Goal: Find specific page/section: Find specific page/section

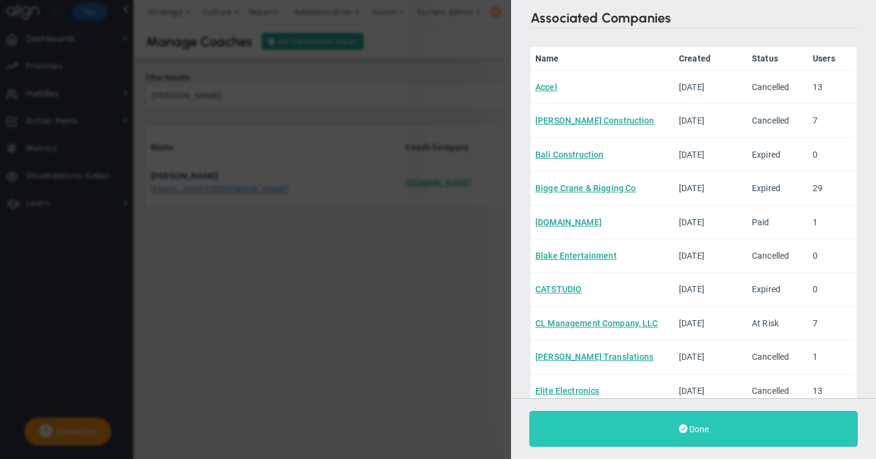
click at [699, 429] on span "Done" at bounding box center [699, 429] width 19 height 10
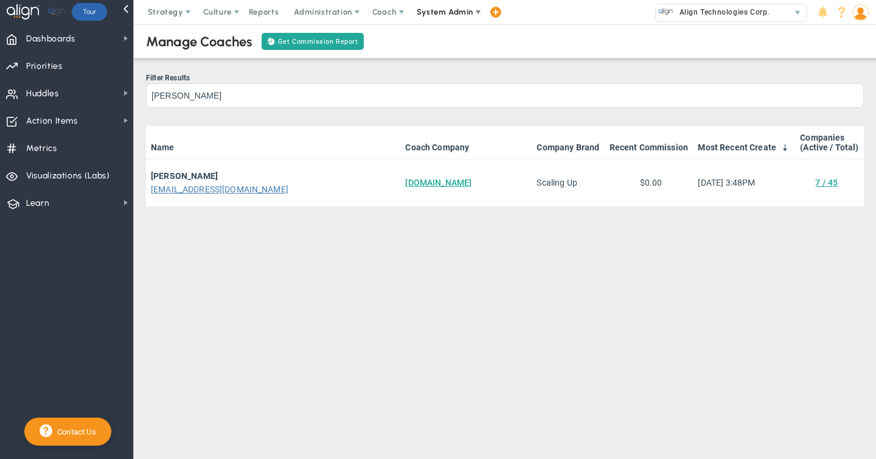
click at [444, 14] on span "System Admin" at bounding box center [445, 11] width 57 height 9
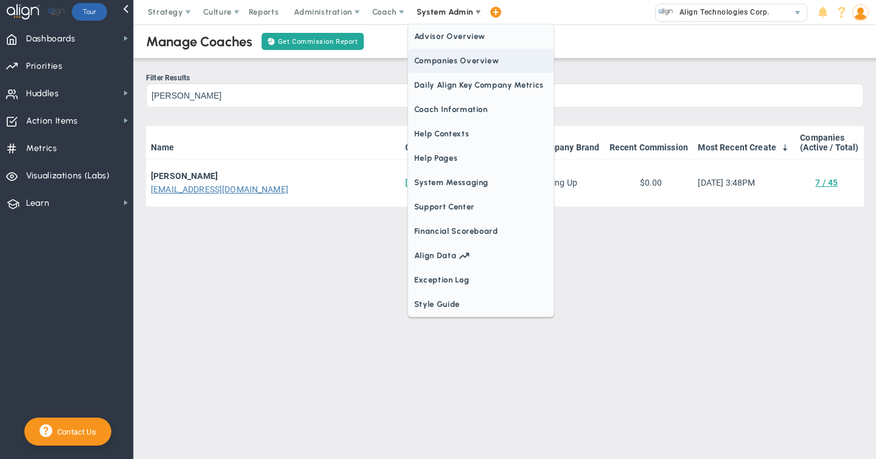
click at [432, 63] on span "Companies Overview" at bounding box center [480, 61] width 145 height 24
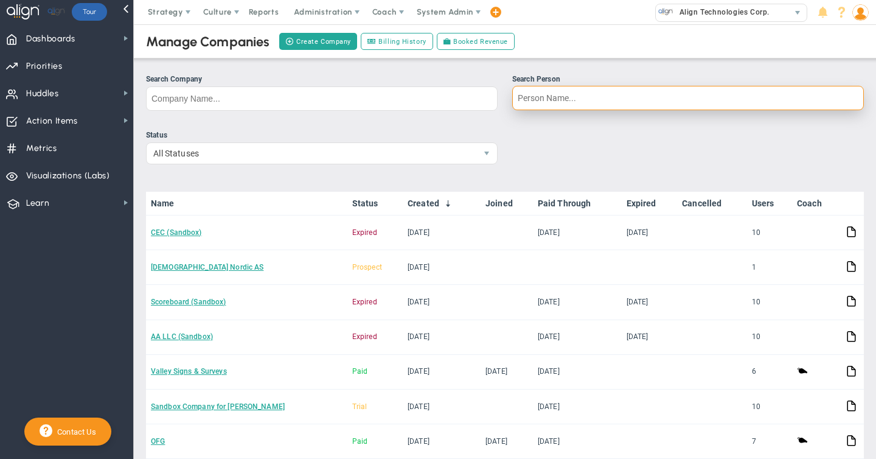
click at [525, 98] on input "Search Person" at bounding box center [688, 98] width 352 height 24
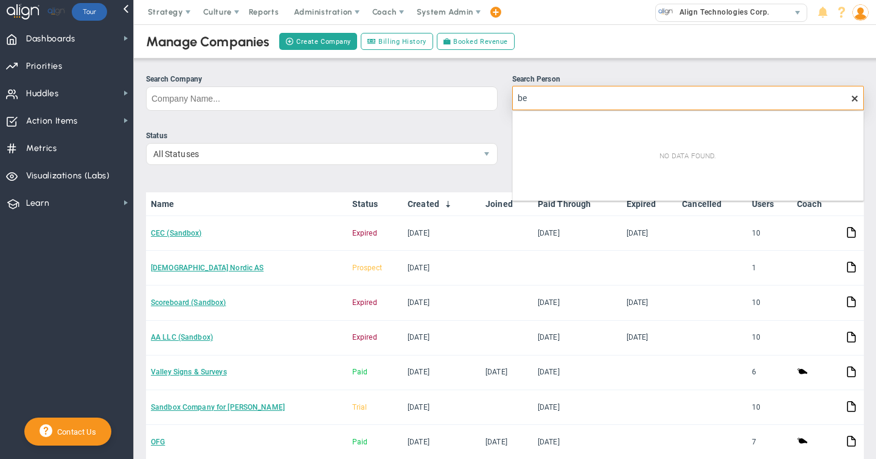
type input "b"
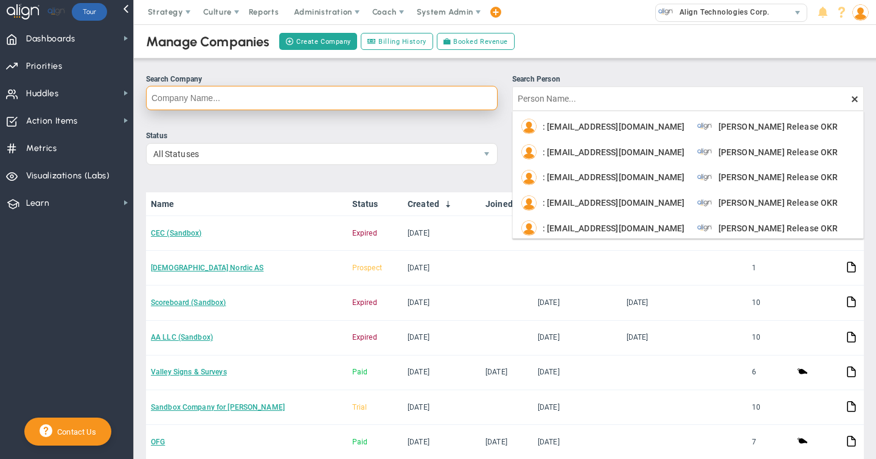
click at [257, 93] on input "Search Company" at bounding box center [322, 98] width 352 height 24
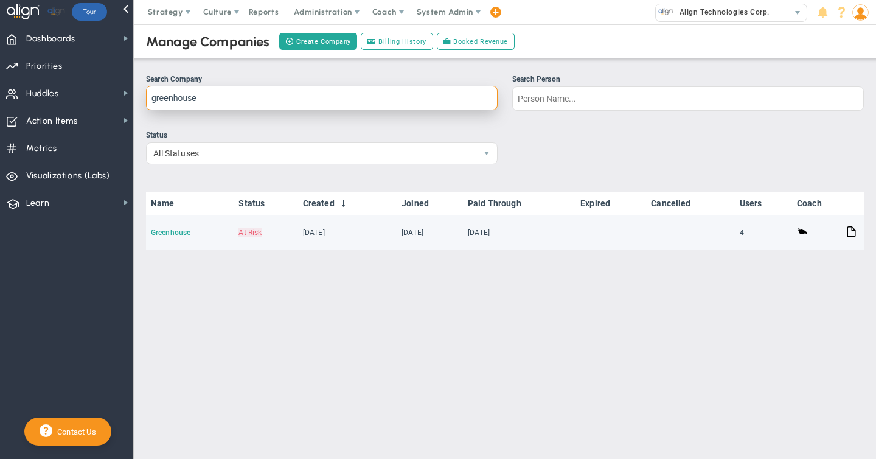
type input "greenhouse"
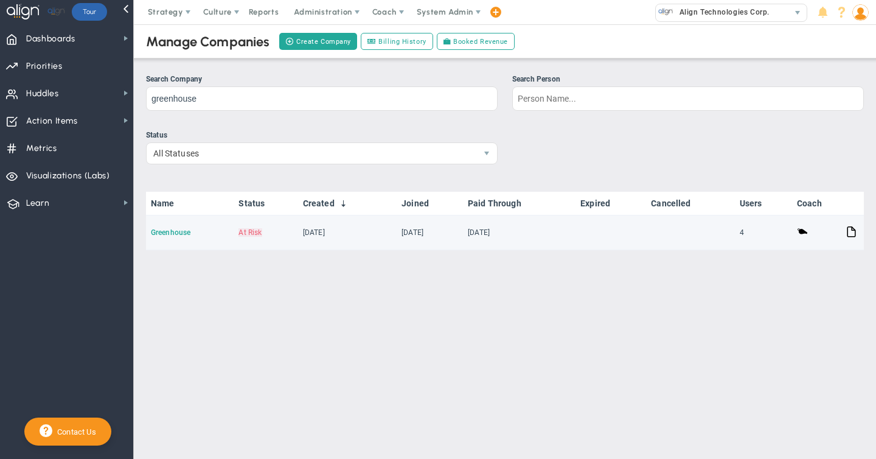
click at [177, 234] on link "Greenhouse" at bounding box center [171, 232] width 40 height 9
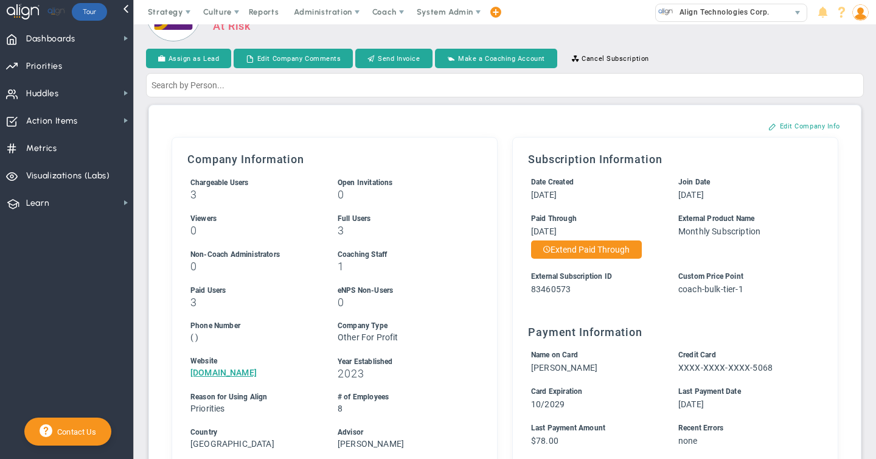
scroll to position [47, 0]
